Goal: Transaction & Acquisition: Download file/media

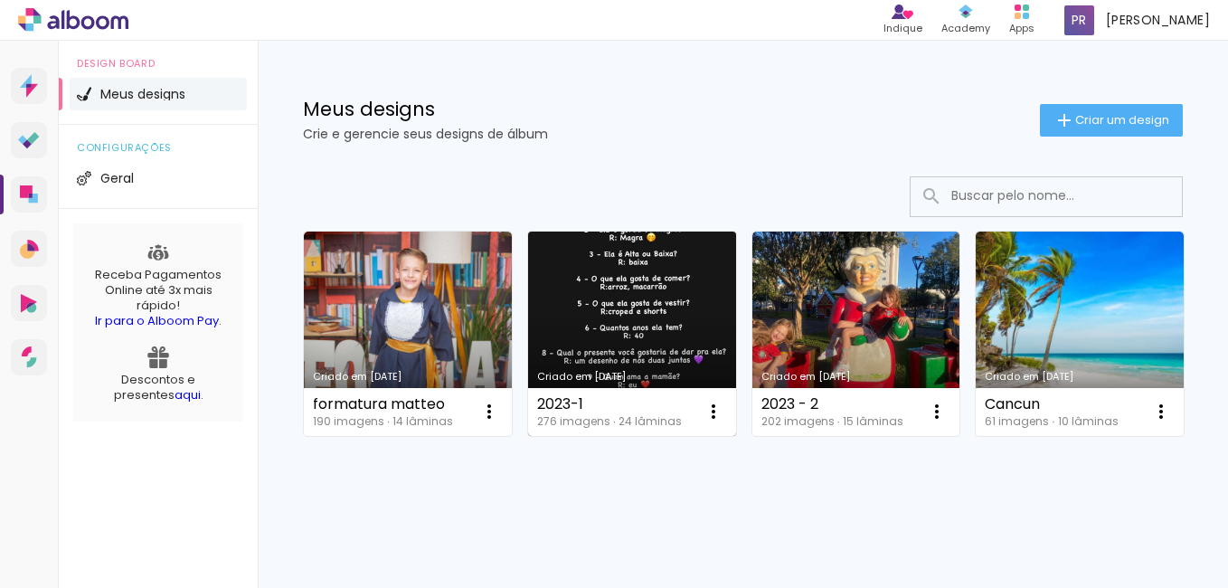
click at [593, 322] on link "Criado em [DATE]" at bounding box center [632, 333] width 208 height 204
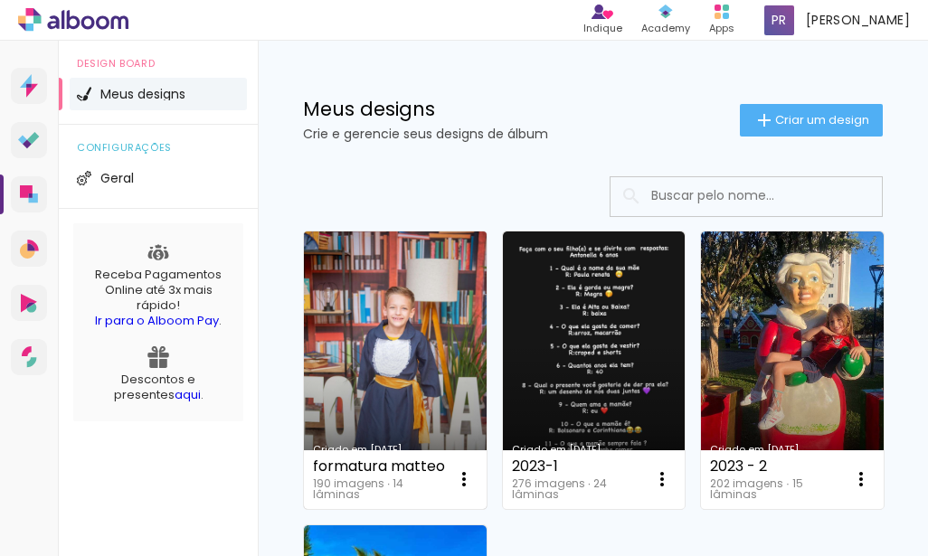
click at [387, 360] on link "Criado em [DATE]" at bounding box center [395, 370] width 183 height 278
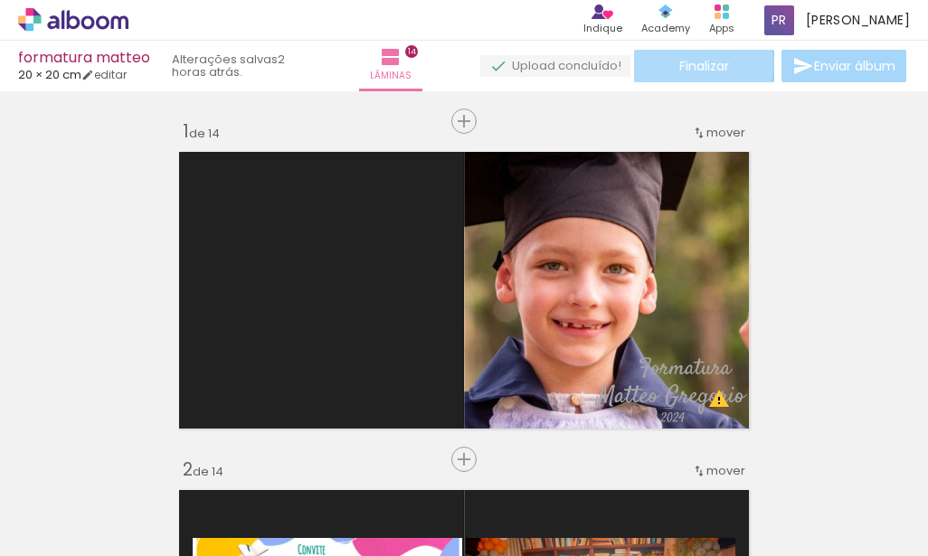
click at [695, 64] on span "Finalizar" at bounding box center [704, 66] width 50 height 13
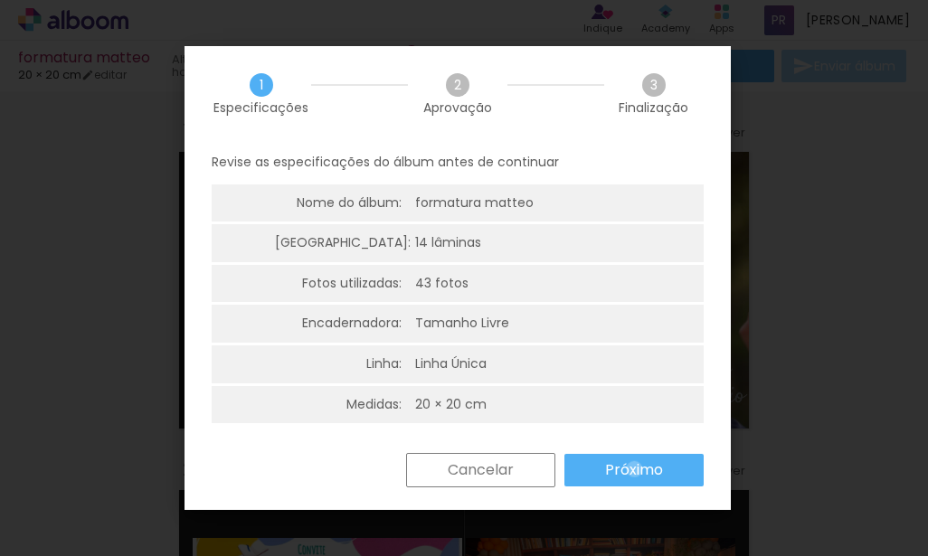
click at [0, 0] on slot "Próximo" at bounding box center [0, 0] width 0 height 0
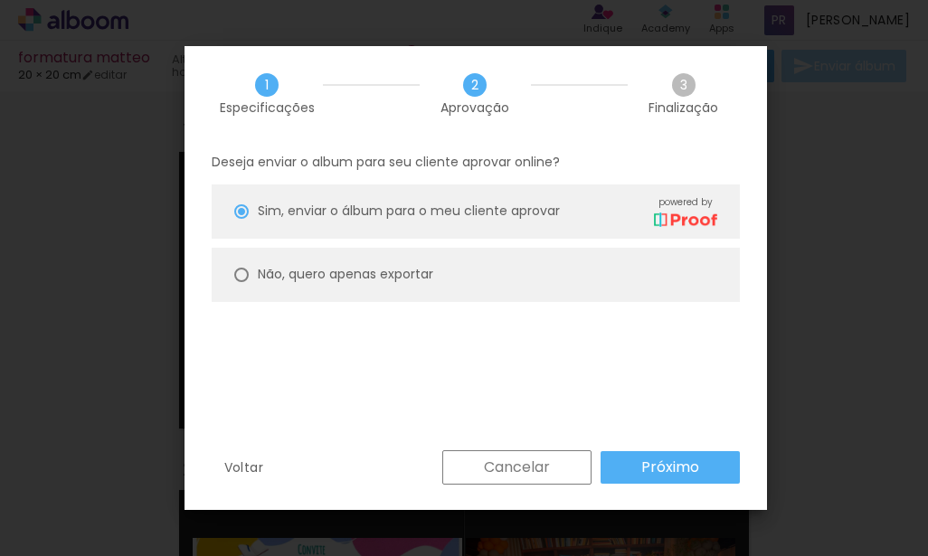
click at [477, 269] on paper-radio-button "Não, quero apenas exportar" at bounding box center [476, 275] width 528 height 54
type paper-radio-button "on"
click at [708, 458] on paper-button "Próximo" at bounding box center [669, 467] width 139 height 33
type input "Alta, 300 DPI"
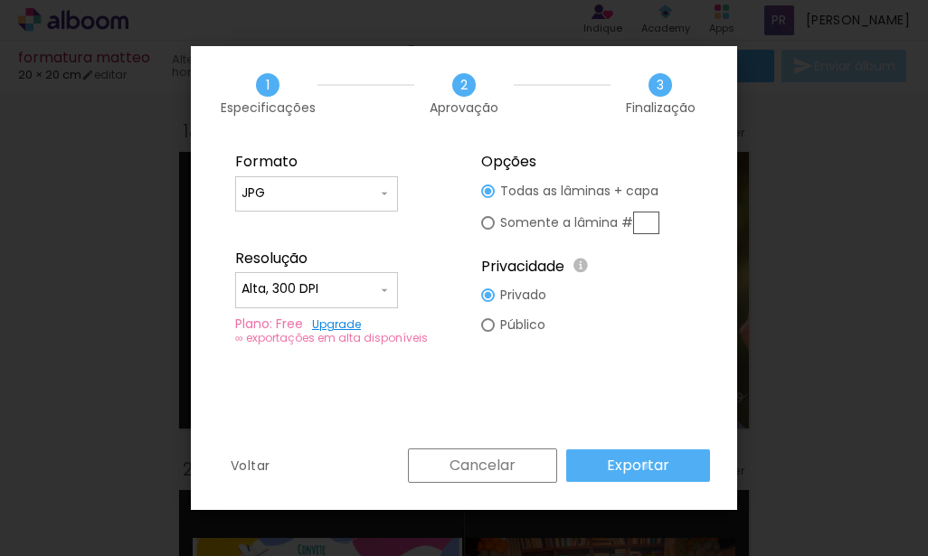
click at [0, 0] on slot "Exportar" at bounding box center [0, 0] width 0 height 0
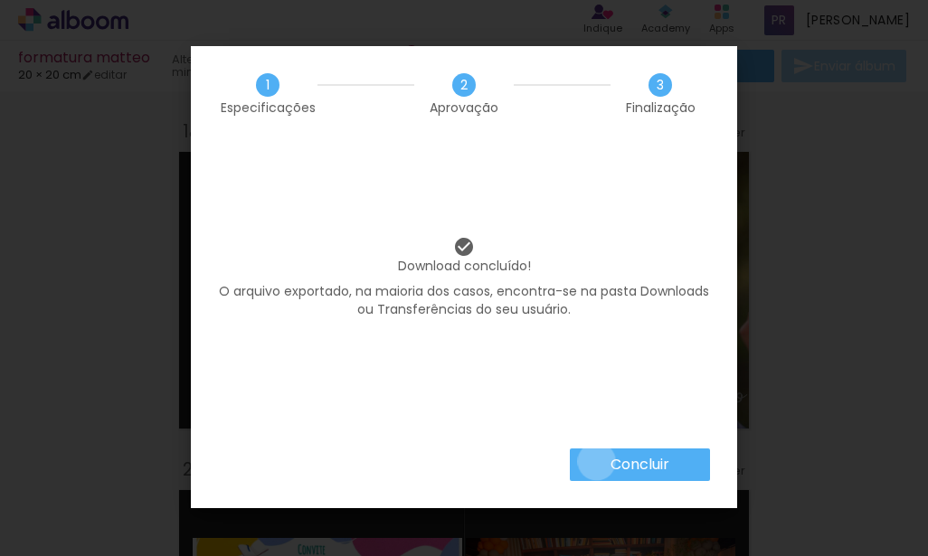
click at [595, 461] on paper-button "Concluir" at bounding box center [640, 465] width 140 height 33
